Goal: Transaction & Acquisition: Purchase product/service

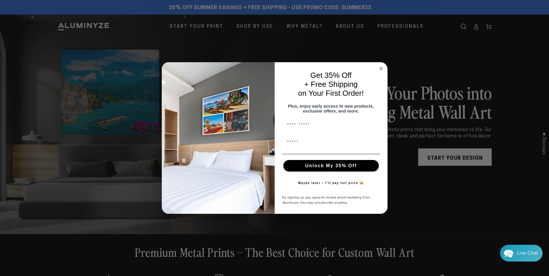
click at [383, 65] on circle "Close dialog" at bounding box center [381, 68] width 7 height 7
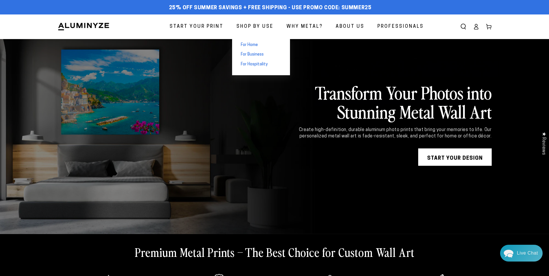
click at [245, 46] on span "For Home" at bounding box center [249, 45] width 17 height 6
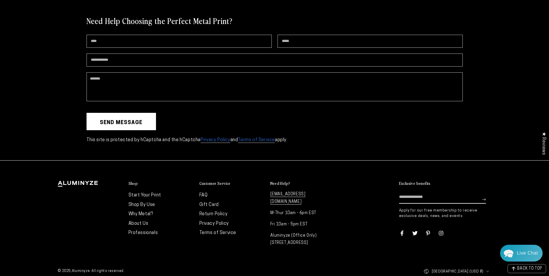
scroll to position [1331, 0]
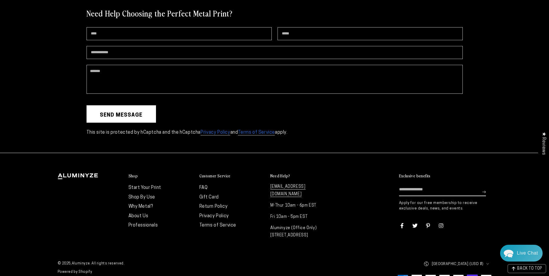
click at [140, 197] on link "Shop By Use" at bounding box center [141, 197] width 27 height 5
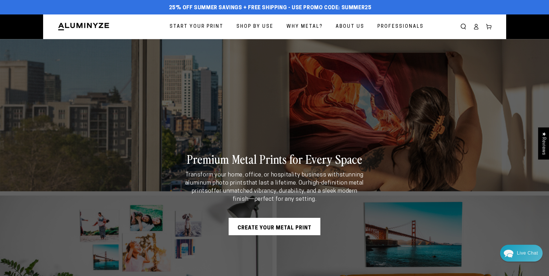
click at [284, 226] on link "CREATE YOUR METAL PRINT" at bounding box center [275, 226] width 92 height 17
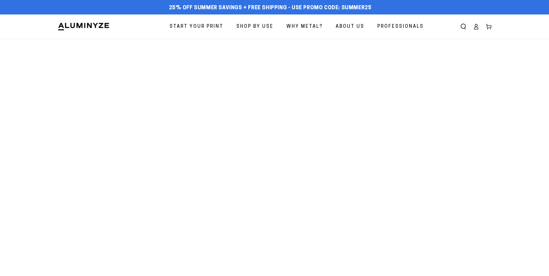
select select "**********"
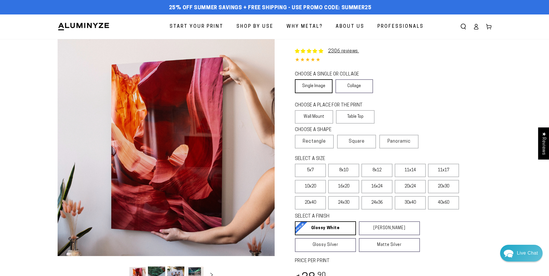
click at [312, 80] on link "Single Image" at bounding box center [314, 86] width 38 height 14
click at [317, 88] on link "Single Image" at bounding box center [314, 86] width 38 height 14
click at [359, 90] on link "Collage" at bounding box center [355, 86] width 38 height 14
click at [316, 84] on link "Single Image" at bounding box center [314, 86] width 38 height 14
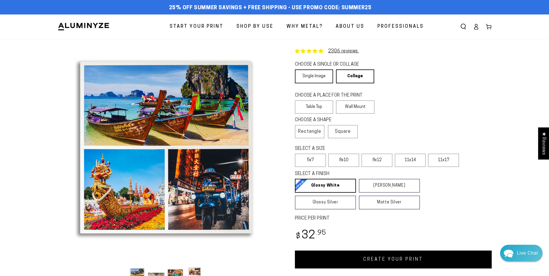
click at [313, 80] on link "Single Image" at bounding box center [314, 76] width 38 height 14
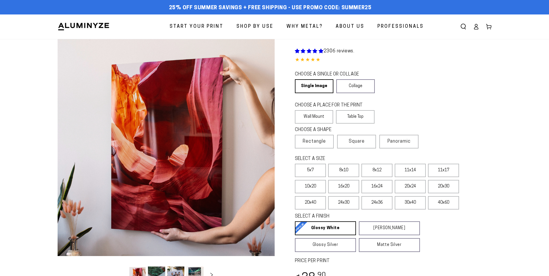
select select "**********"
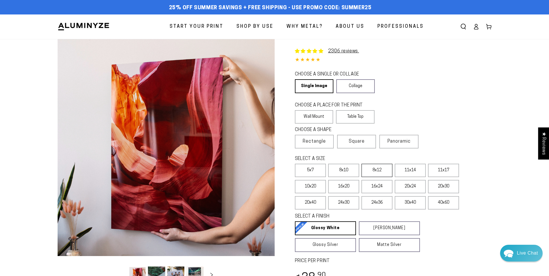
click at [376, 169] on label "8x12" at bounding box center [376, 170] width 31 height 13
drag, startPoint x: 406, startPoint y: 168, endPoint x: 407, endPoint y: 158, distance: 9.9
click at [406, 168] on label "11x14" at bounding box center [410, 170] width 31 height 13
